Goal: Obtain resource: Obtain resource

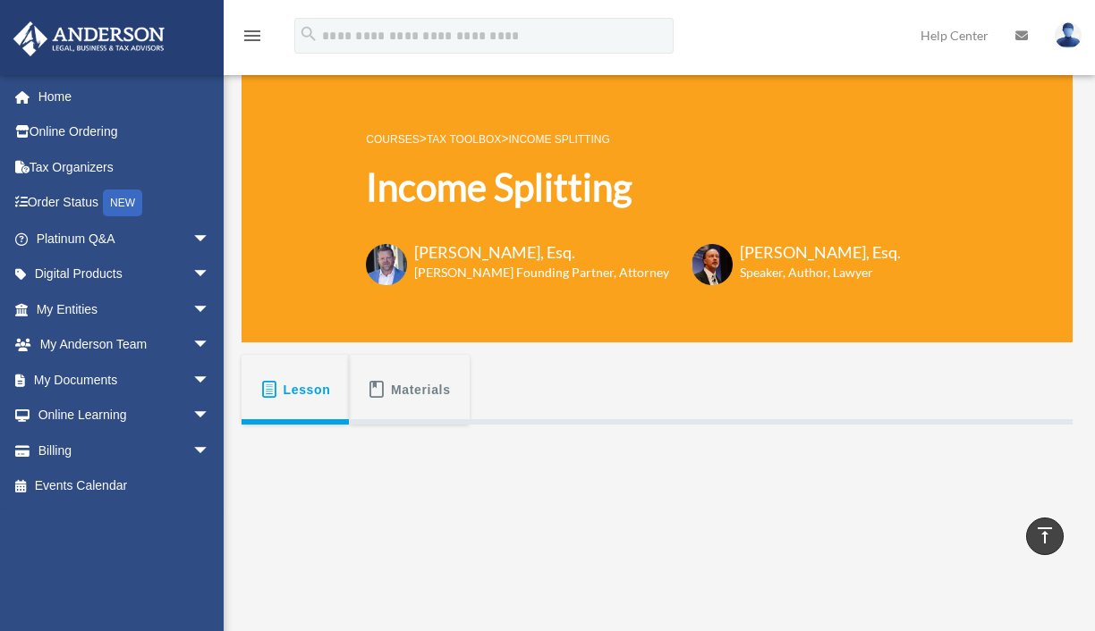
scroll to position [447, 0]
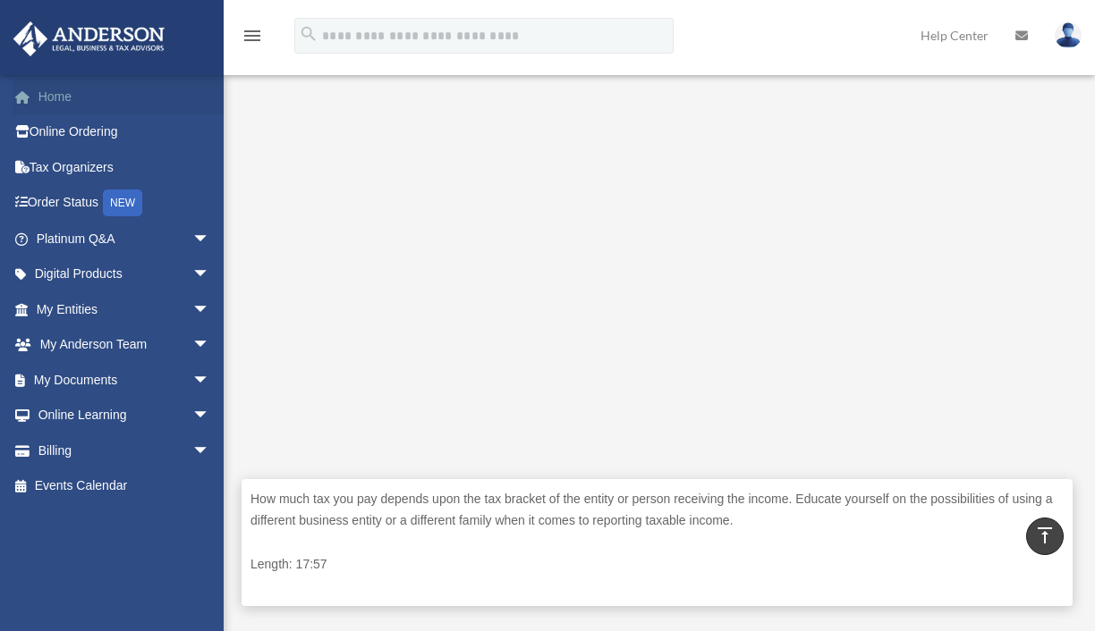
click at [55, 97] on link "Home" at bounding box center [125, 97] width 224 height 36
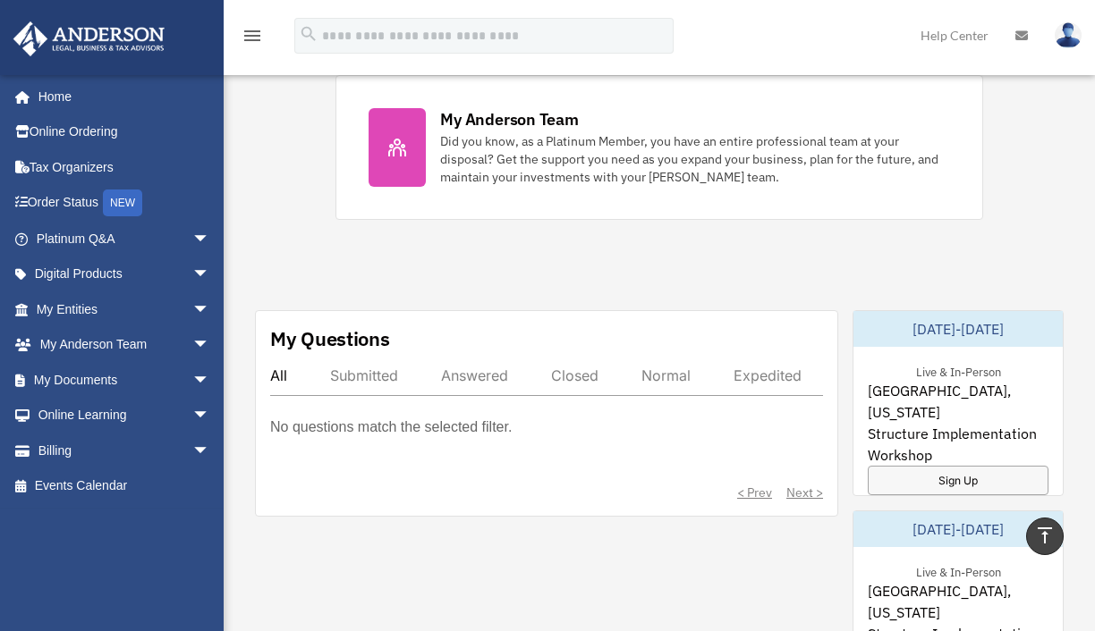
scroll to position [984, 0]
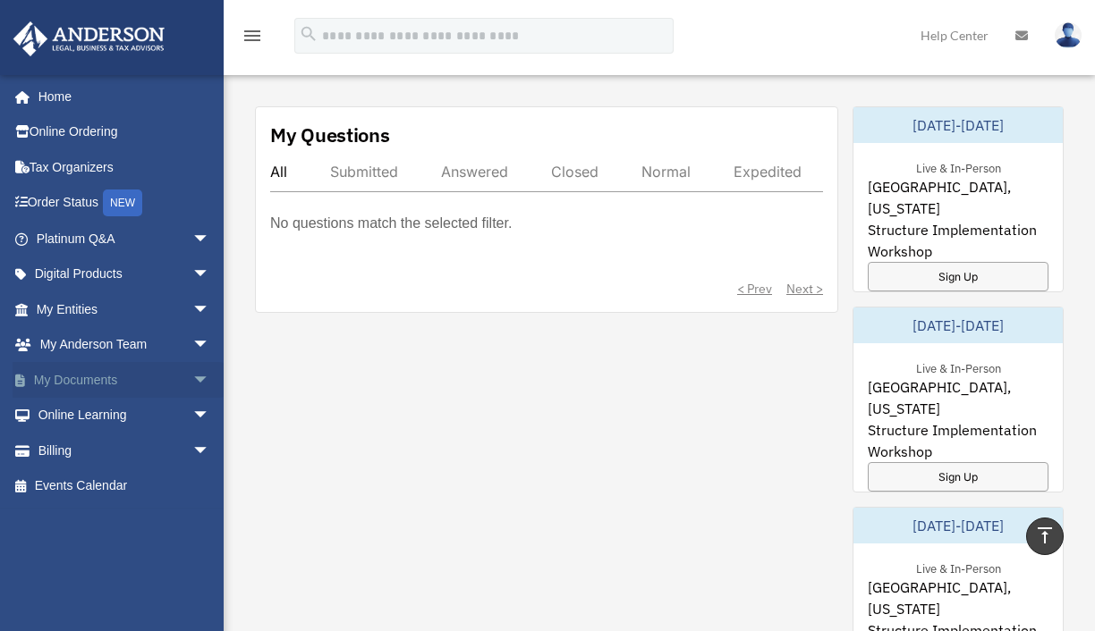
click at [192, 374] on span "arrow_drop_down" at bounding box center [210, 380] width 36 height 37
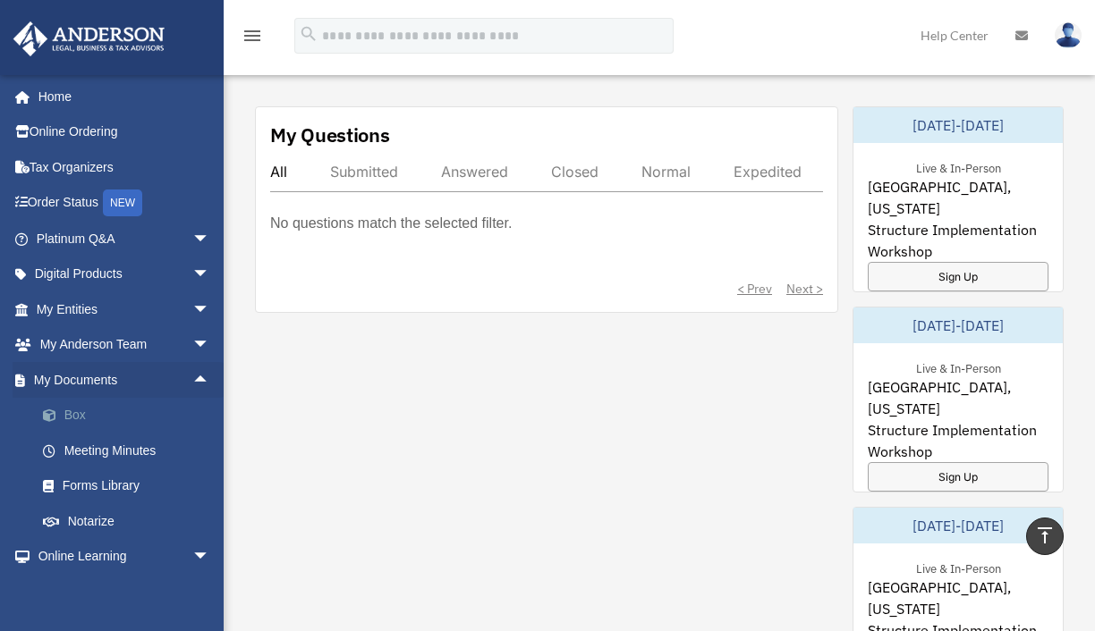
click at [79, 415] on link "Box" at bounding box center [131, 416] width 212 height 36
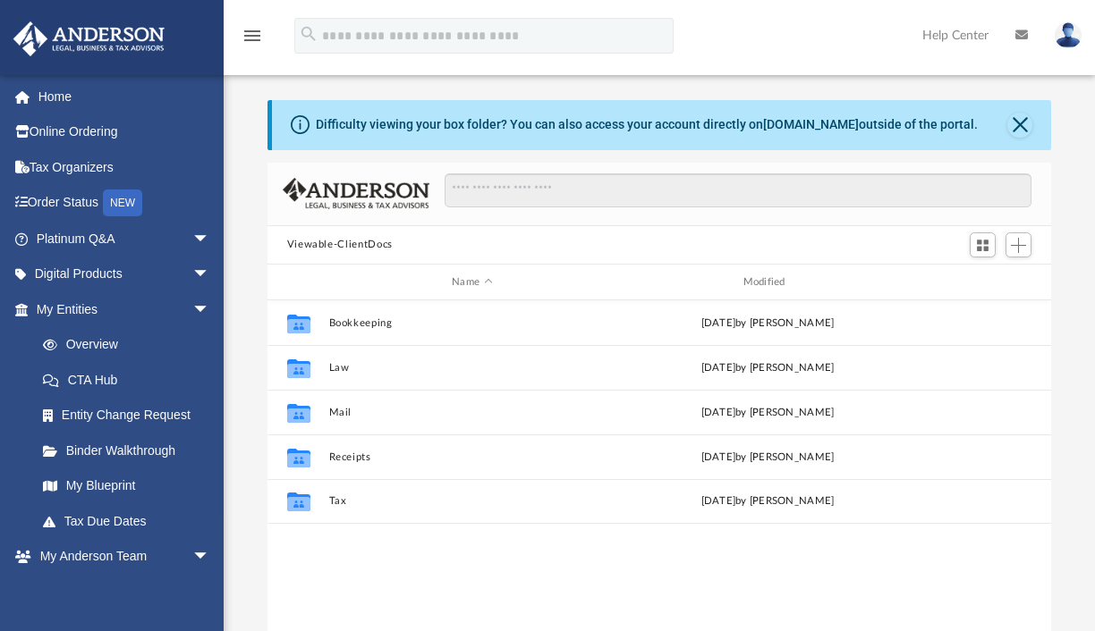
scroll to position [393, 770]
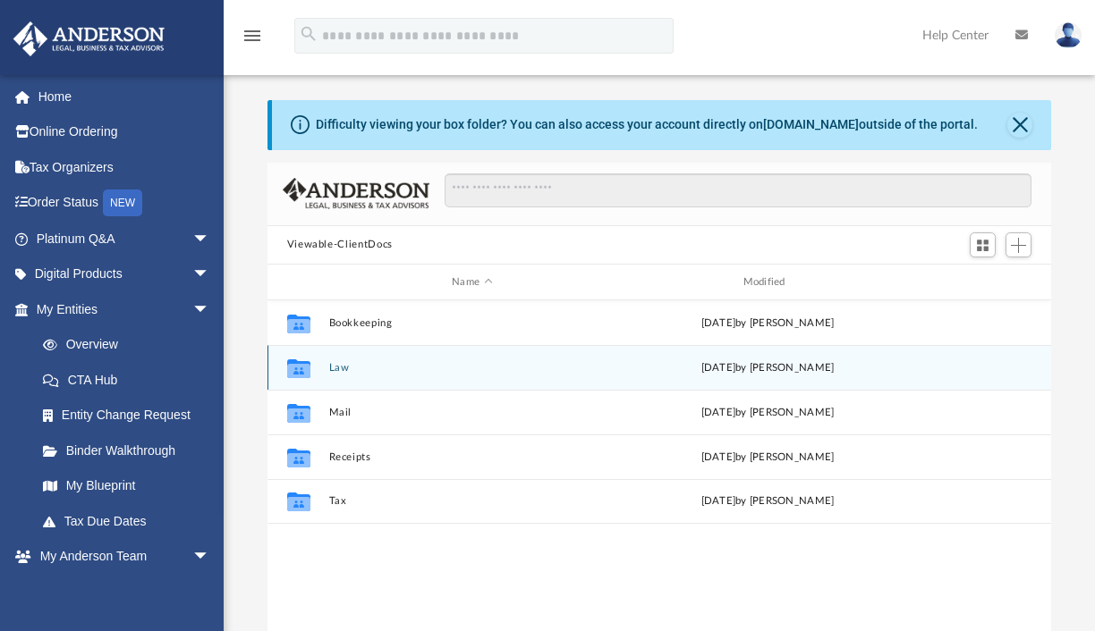
click at [340, 369] on button "Law" at bounding box center [471, 368] width 287 height 12
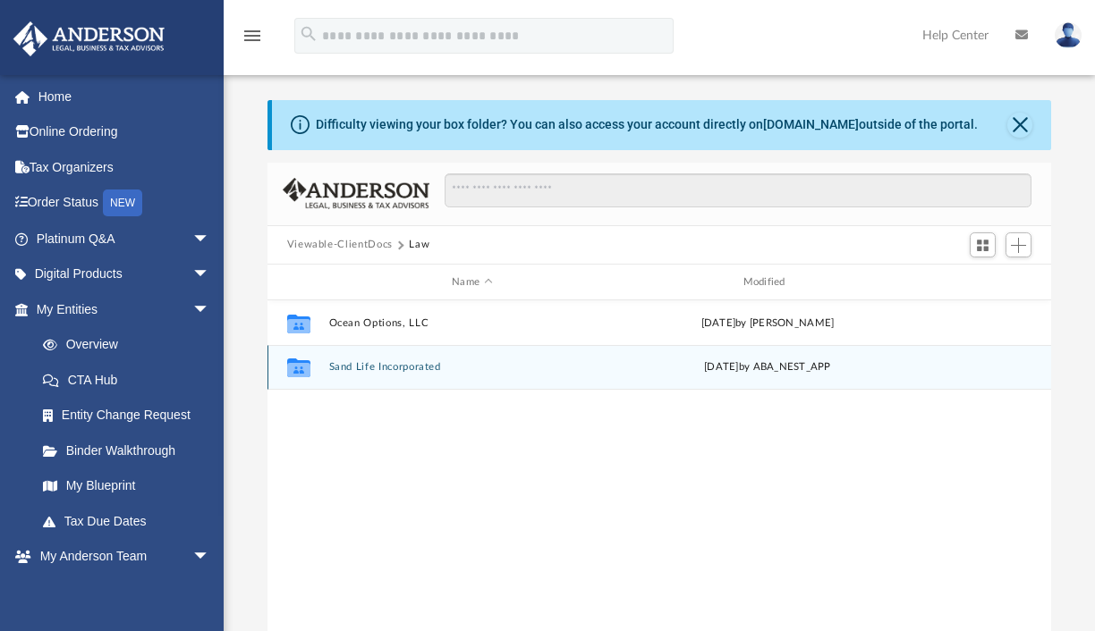
click at [340, 369] on button "Sand Life Incorporated" at bounding box center [471, 368] width 287 height 12
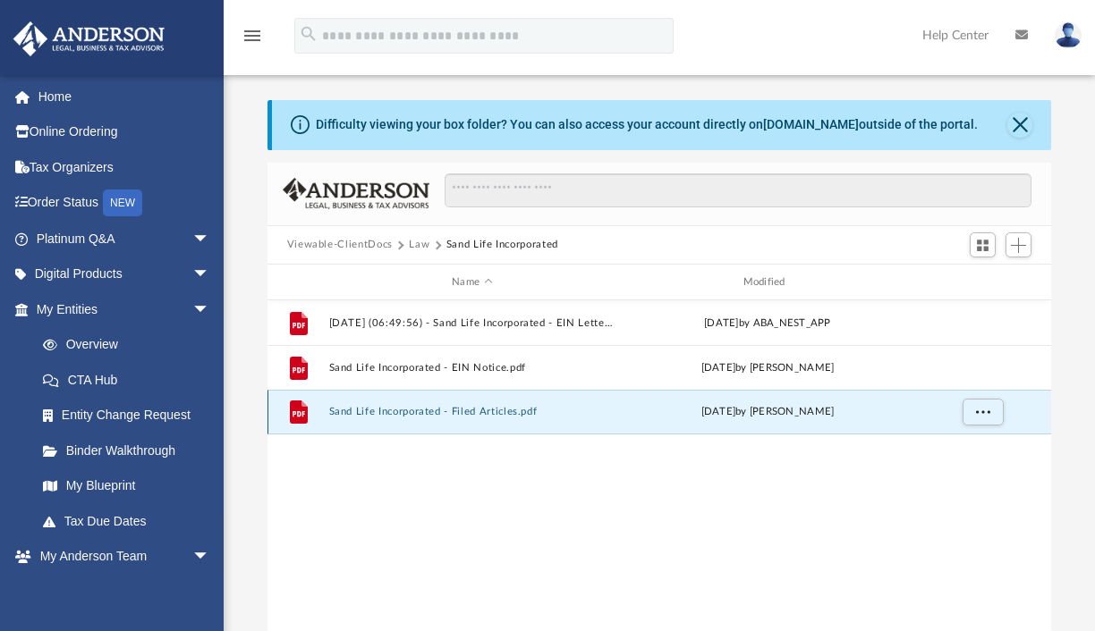
click at [427, 412] on button "Sand Life Incorporated - Filed Articles.pdf" at bounding box center [471, 413] width 287 height 12
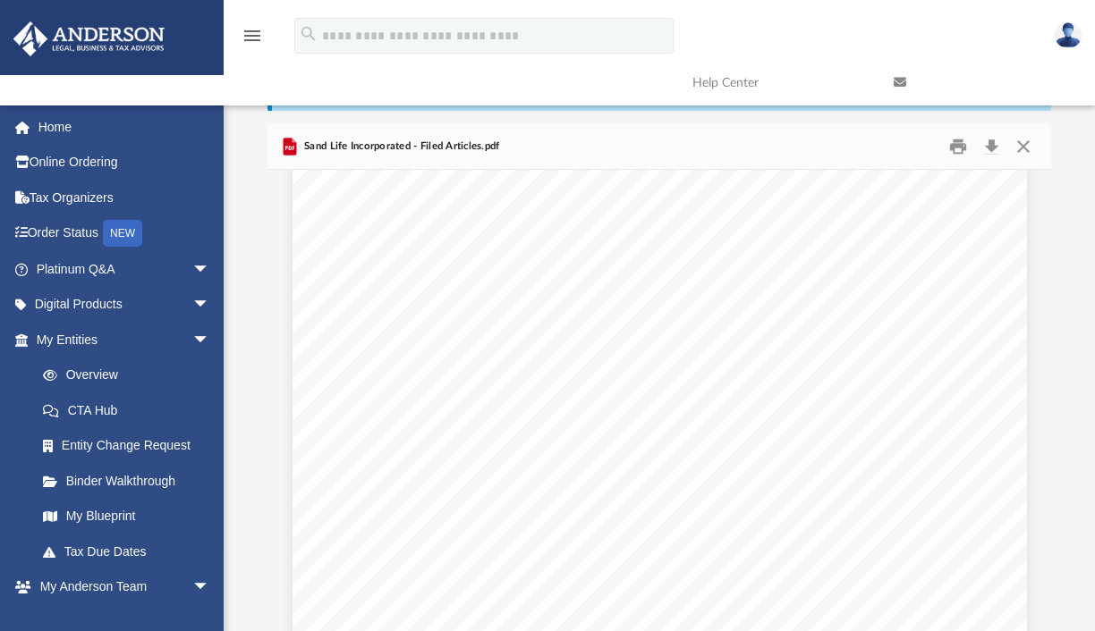
scroll to position [0, 0]
click at [93, 371] on link "Overview" at bounding box center [131, 376] width 212 height 36
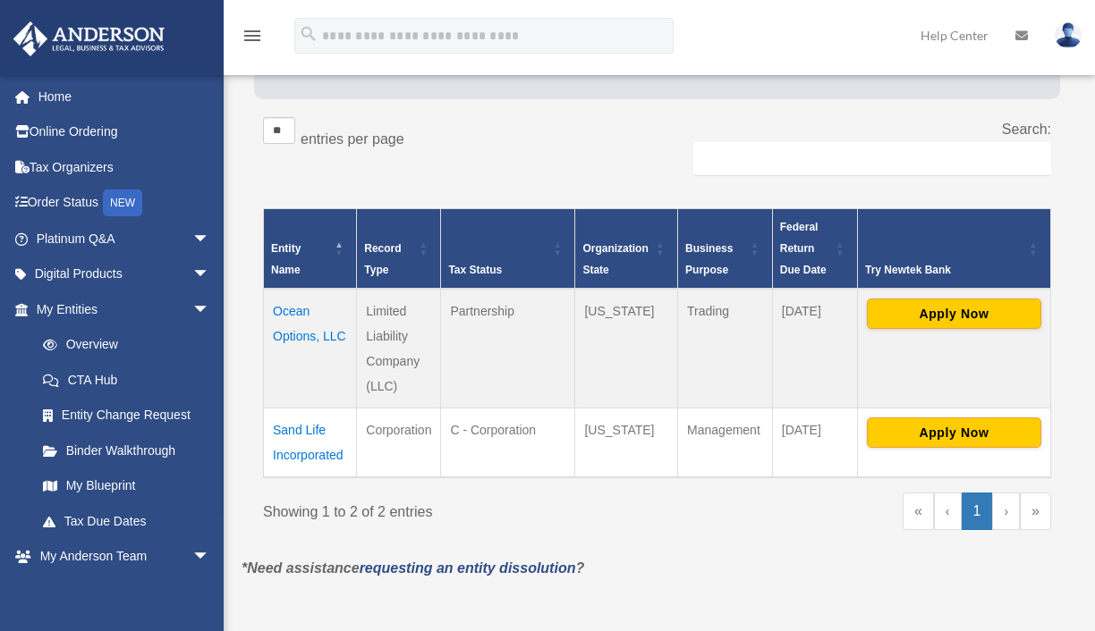
scroll to position [268, 0]
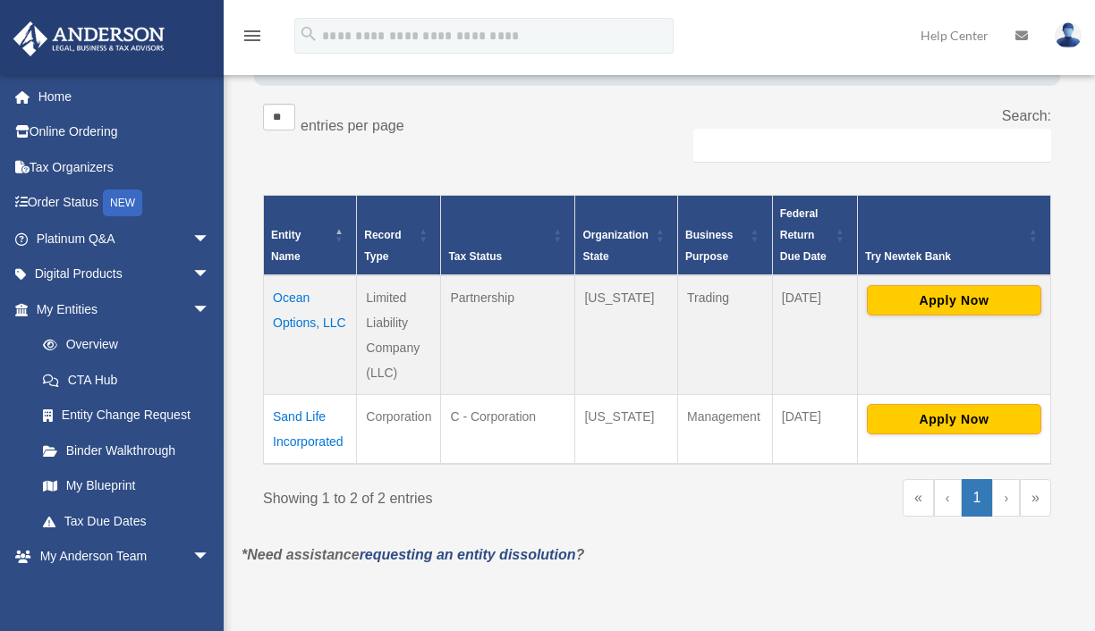
click at [311, 410] on td "Sand Life Incorporated" at bounding box center [310, 429] width 93 height 70
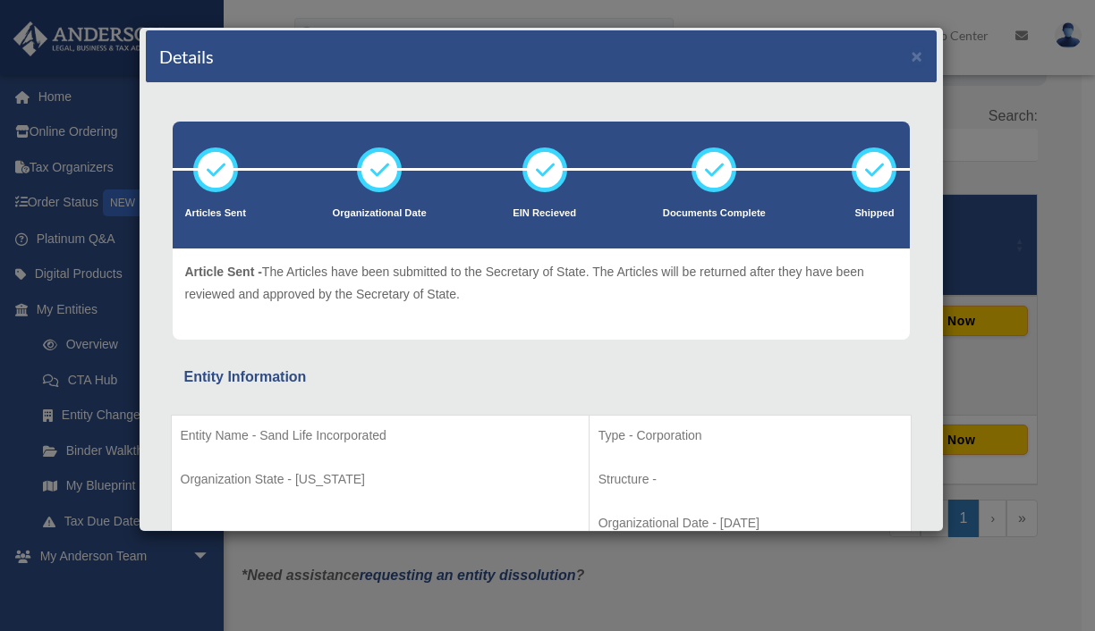
scroll to position [0, 0]
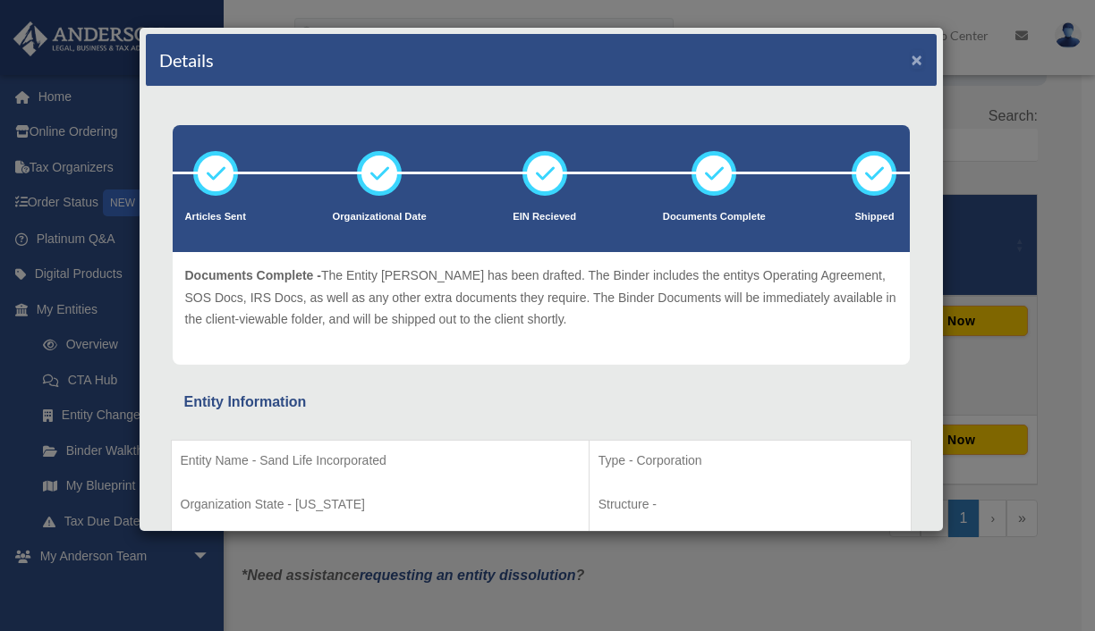
click at [911, 60] on button "×" at bounding box center [917, 59] width 12 height 19
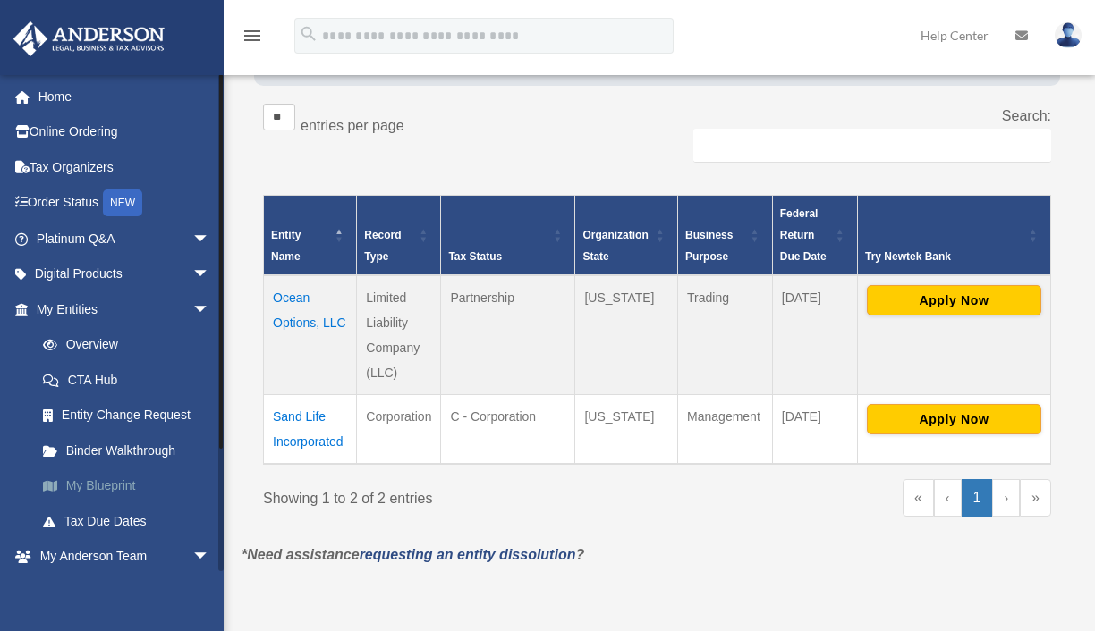
click at [106, 482] on link "My Blueprint" at bounding box center [131, 487] width 212 height 36
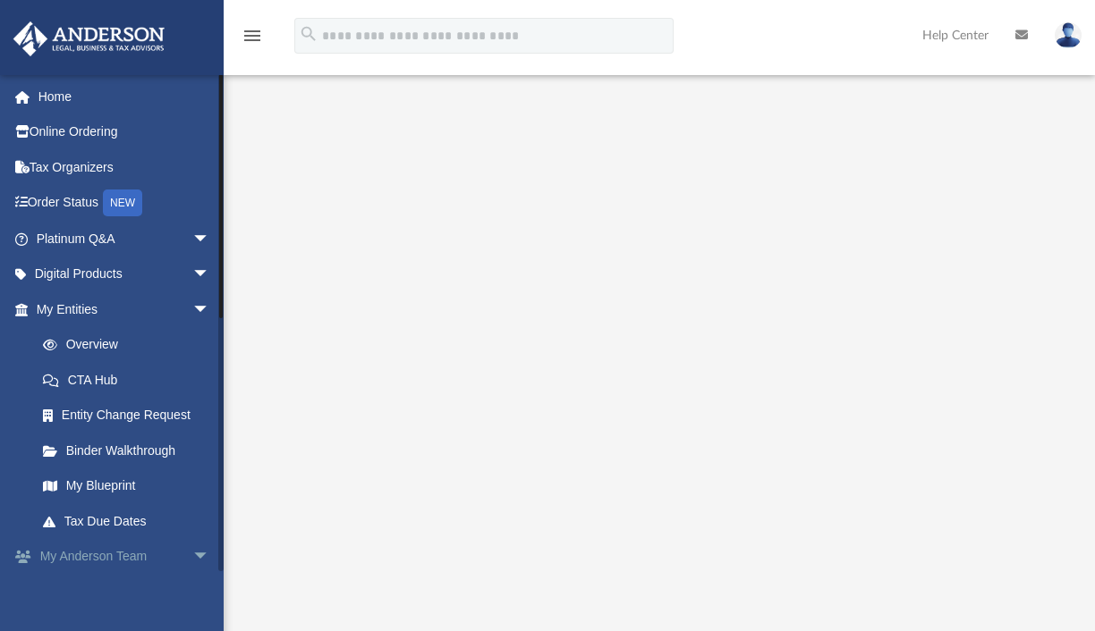
click at [192, 554] on span "arrow_drop_down" at bounding box center [210, 557] width 36 height 37
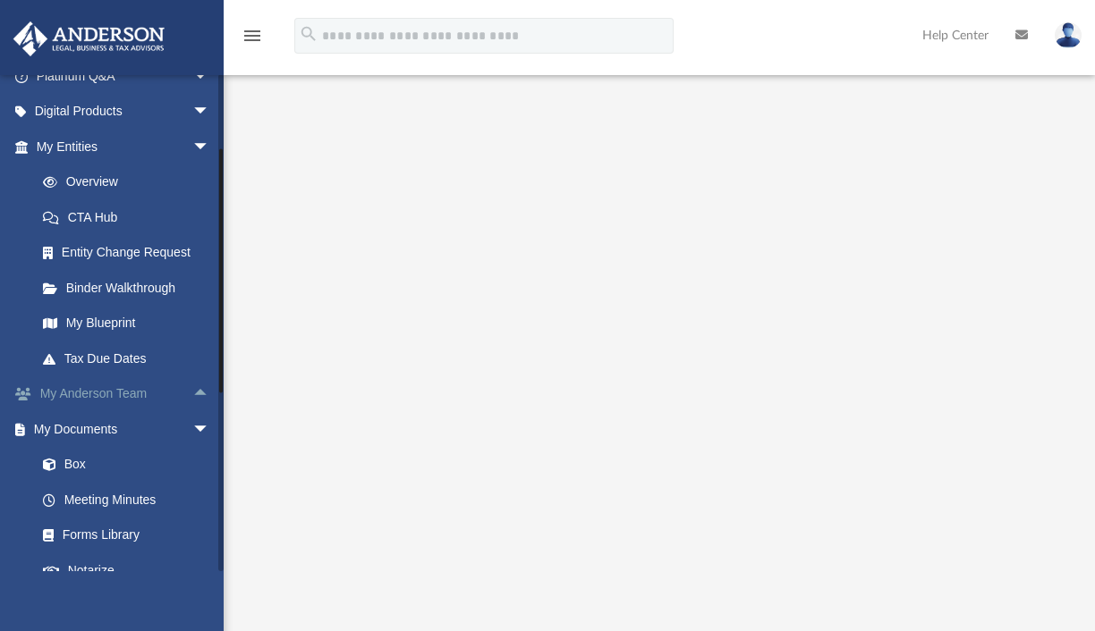
scroll to position [179, 0]
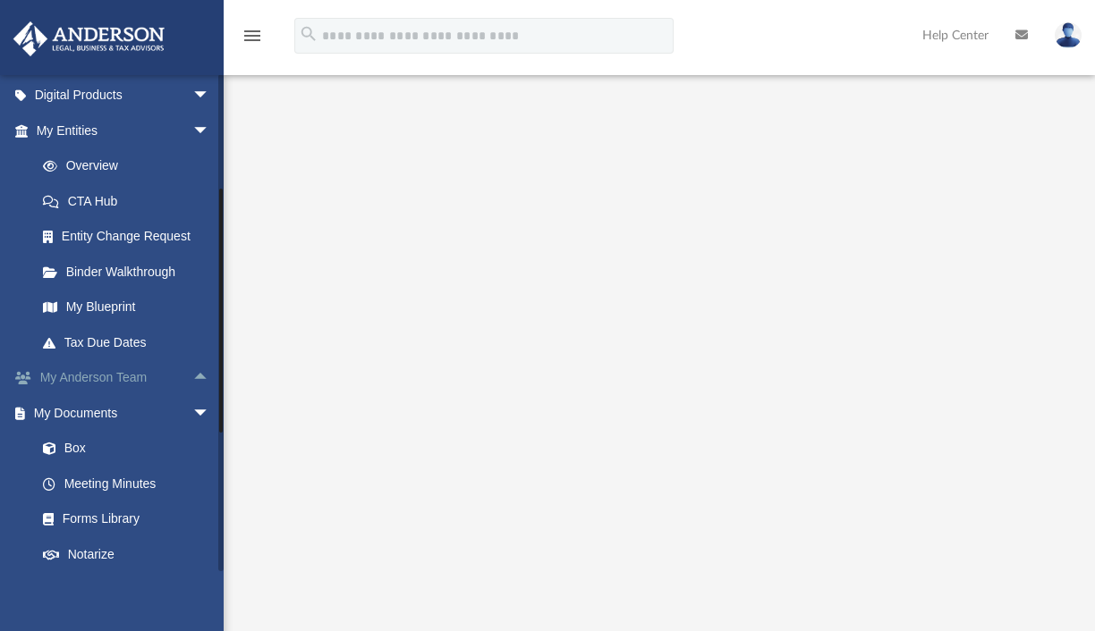
click at [94, 374] on link "My [PERSON_NAME] Team arrow_drop_up" at bounding box center [125, 378] width 224 height 36
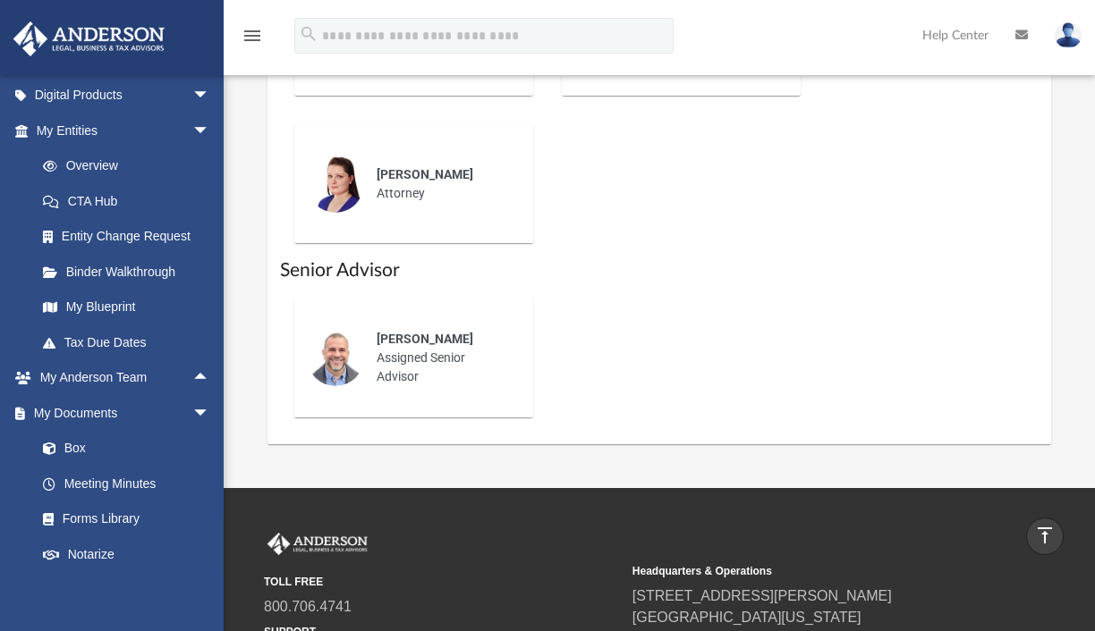
scroll to position [1163, 0]
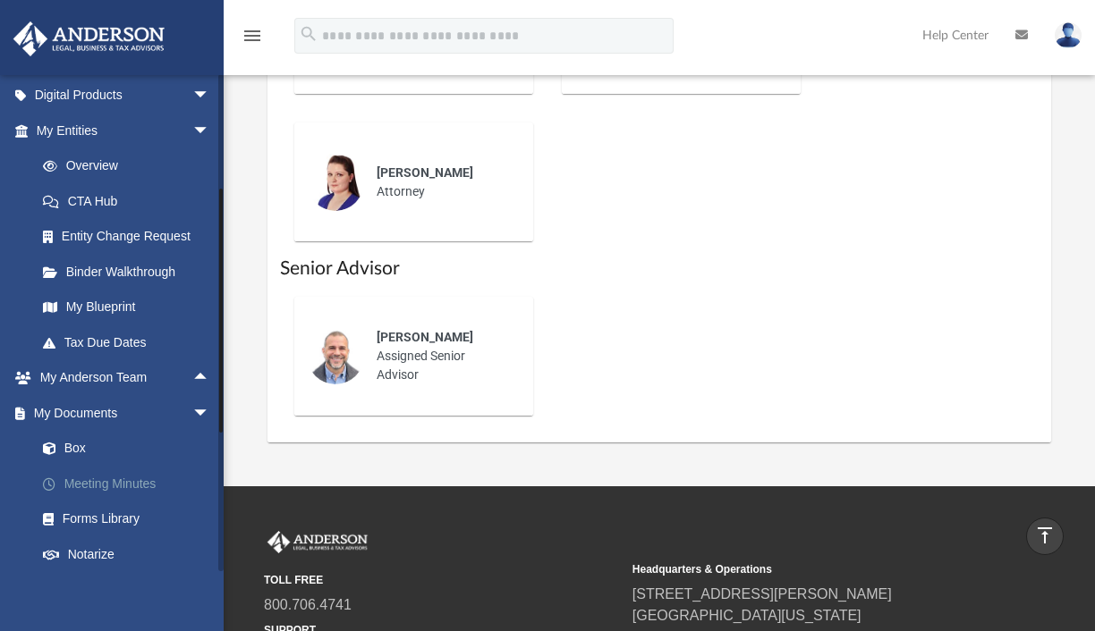
click at [82, 482] on link "Meeting Minutes" at bounding box center [131, 484] width 212 height 36
